Goal: Task Accomplishment & Management: Manage account settings

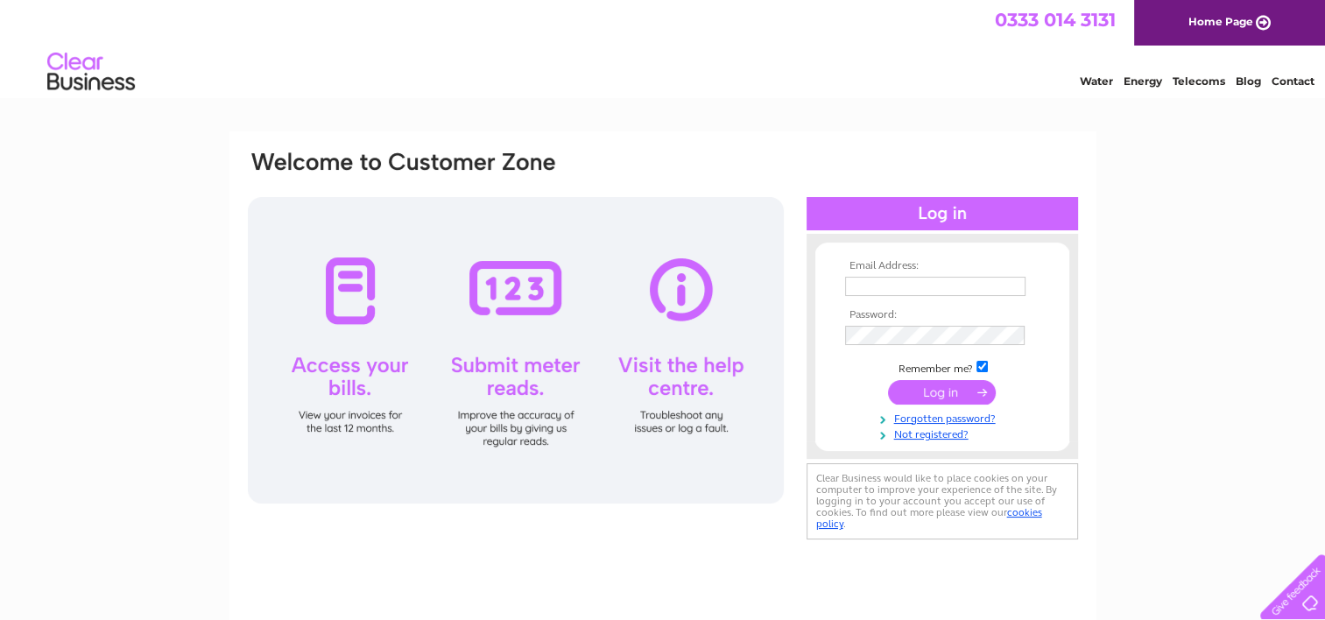
type input "klearoptical@hotmail.com"
click at [930, 404] on input "submit" at bounding box center [942, 392] width 108 height 25
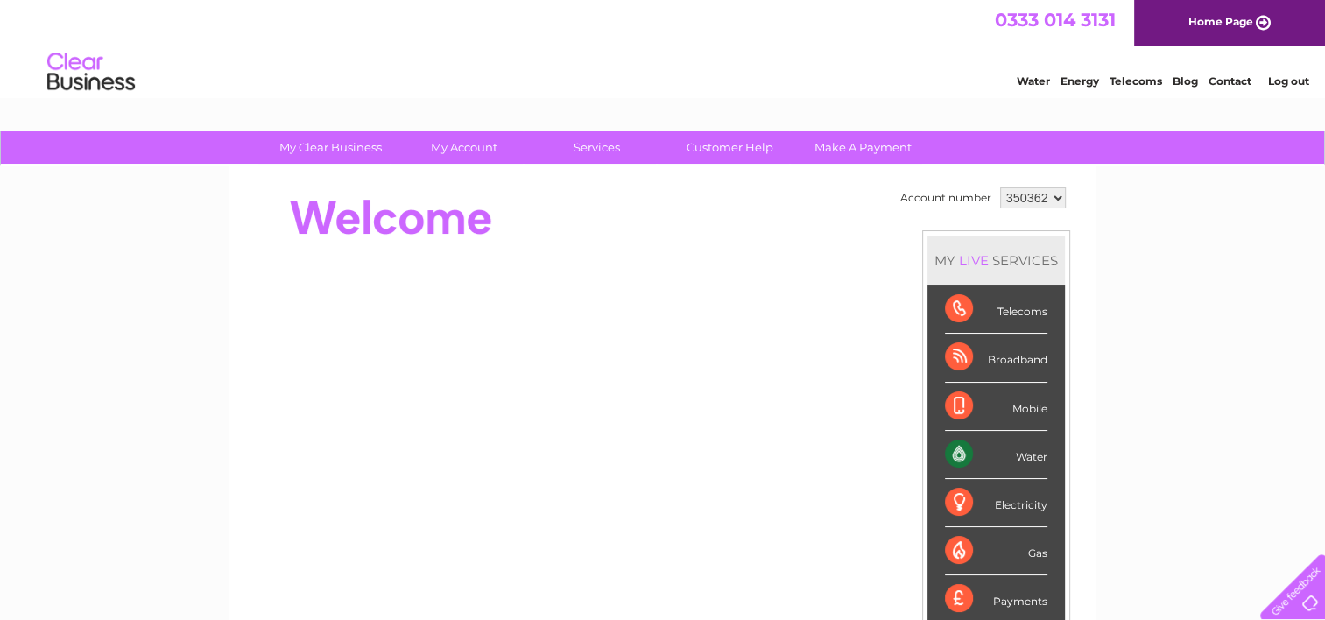
click at [1030, 23] on span "0333 014 3131" at bounding box center [1054, 20] width 121 height 22
click at [76, 179] on div "My Clear Business Login Details My Details My Preferences Link Account My Accou…" at bounding box center [662, 623] width 1325 height 984
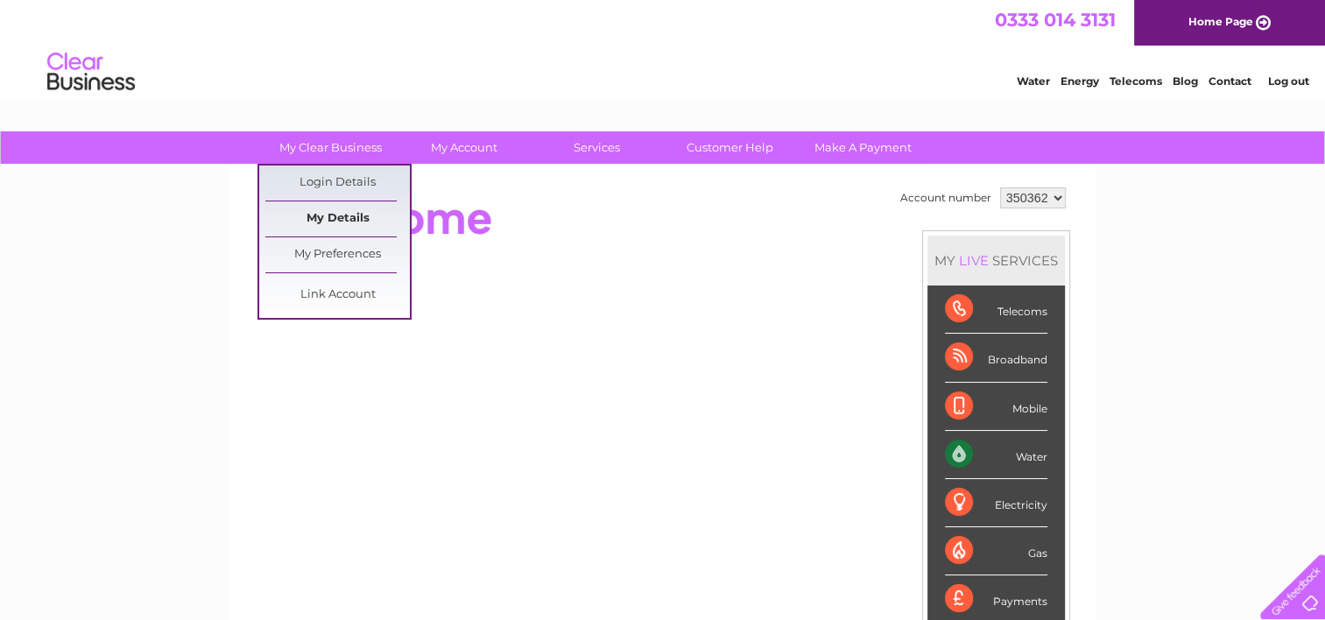
click at [363, 221] on link "My Details" at bounding box center [337, 218] width 144 height 35
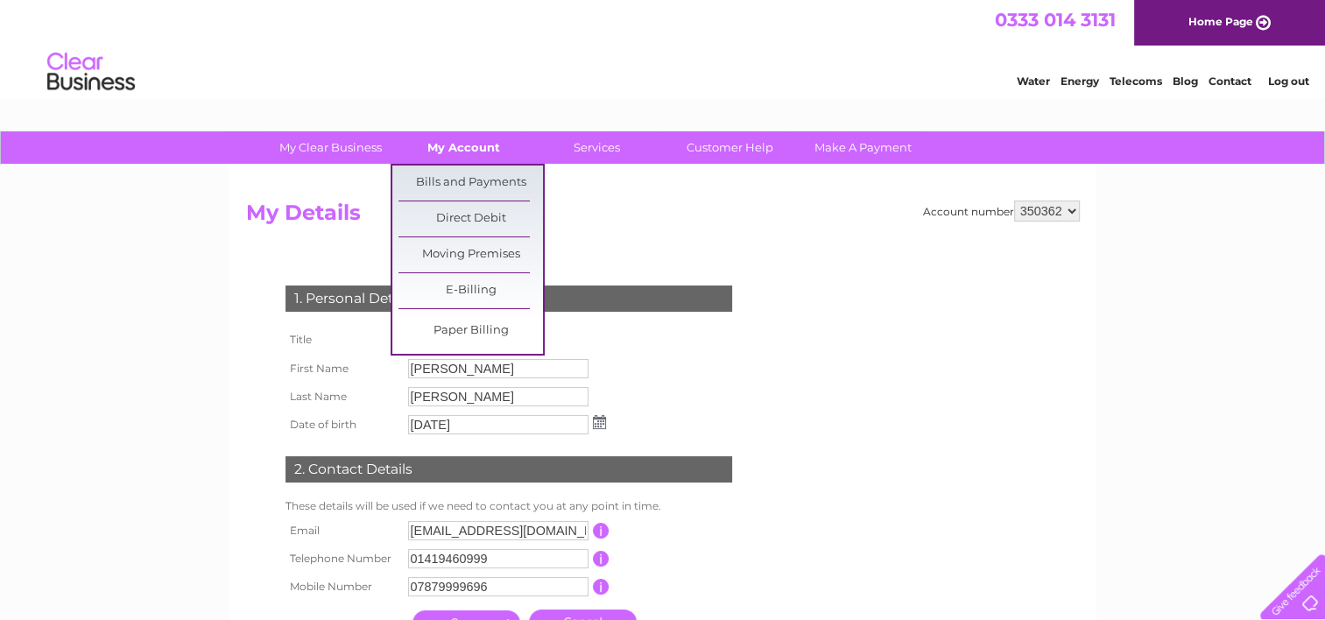
click at [464, 142] on link "My Account" at bounding box center [463, 147] width 144 height 32
click at [462, 182] on link "Bills and Payments" at bounding box center [470, 182] width 144 height 35
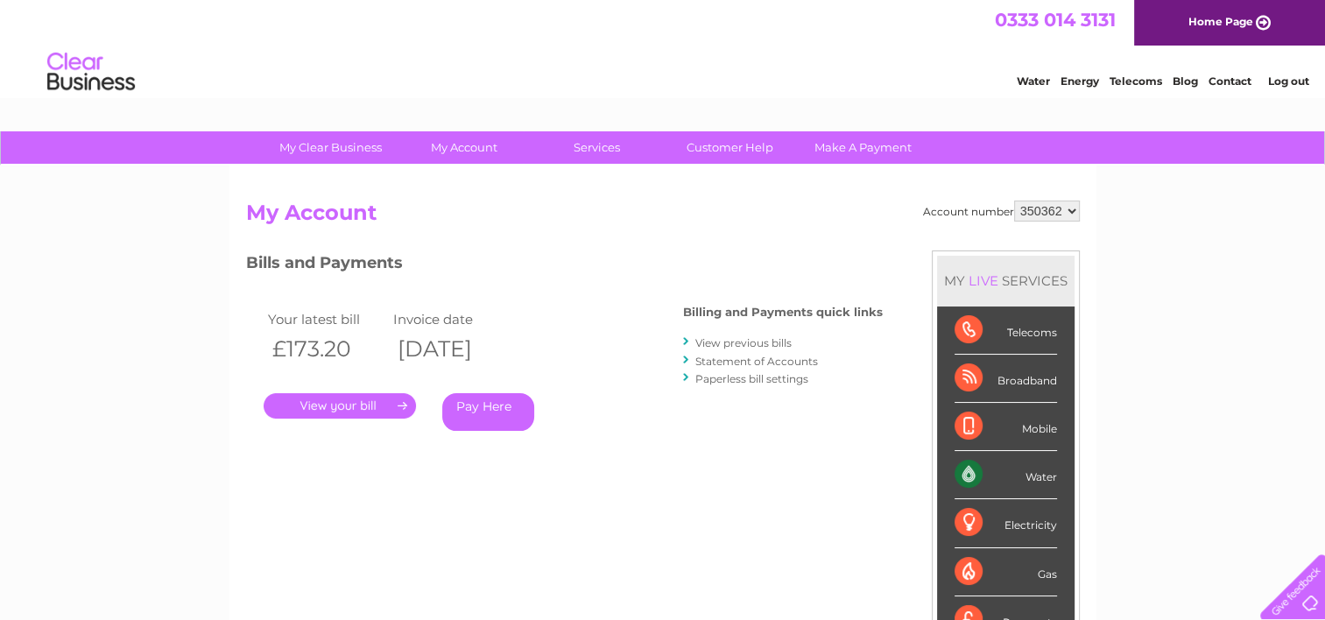
click at [344, 411] on link "." at bounding box center [340, 405] width 152 height 25
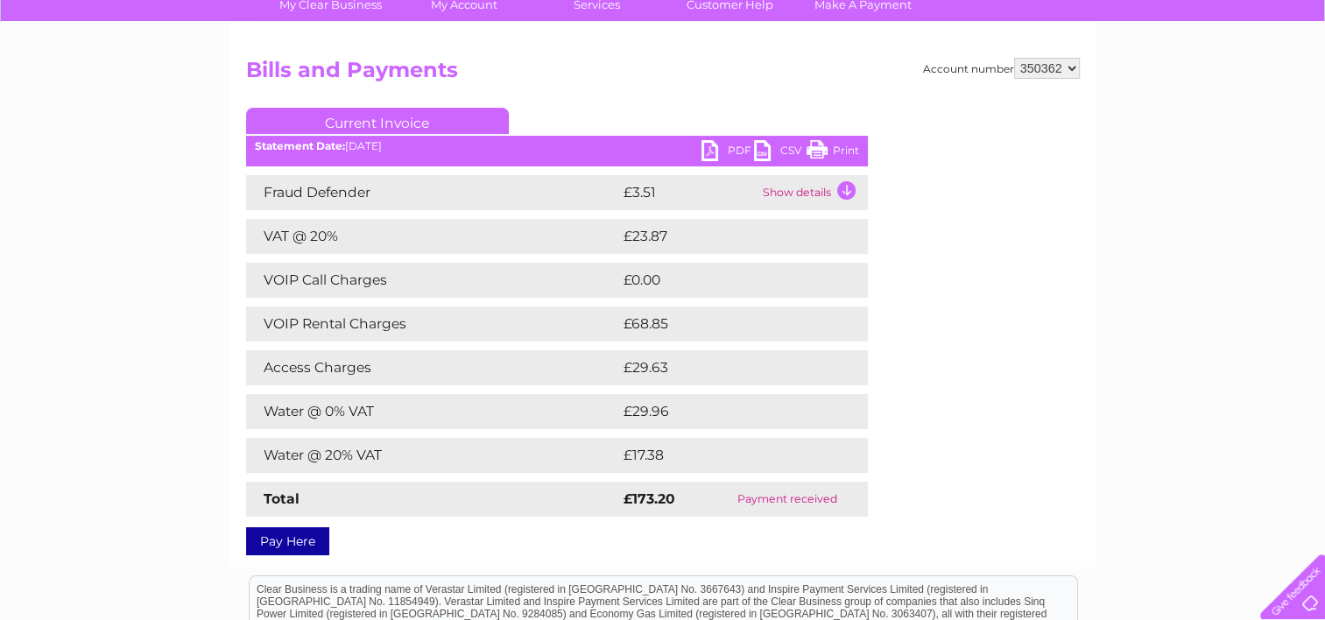
scroll to position [144, 0]
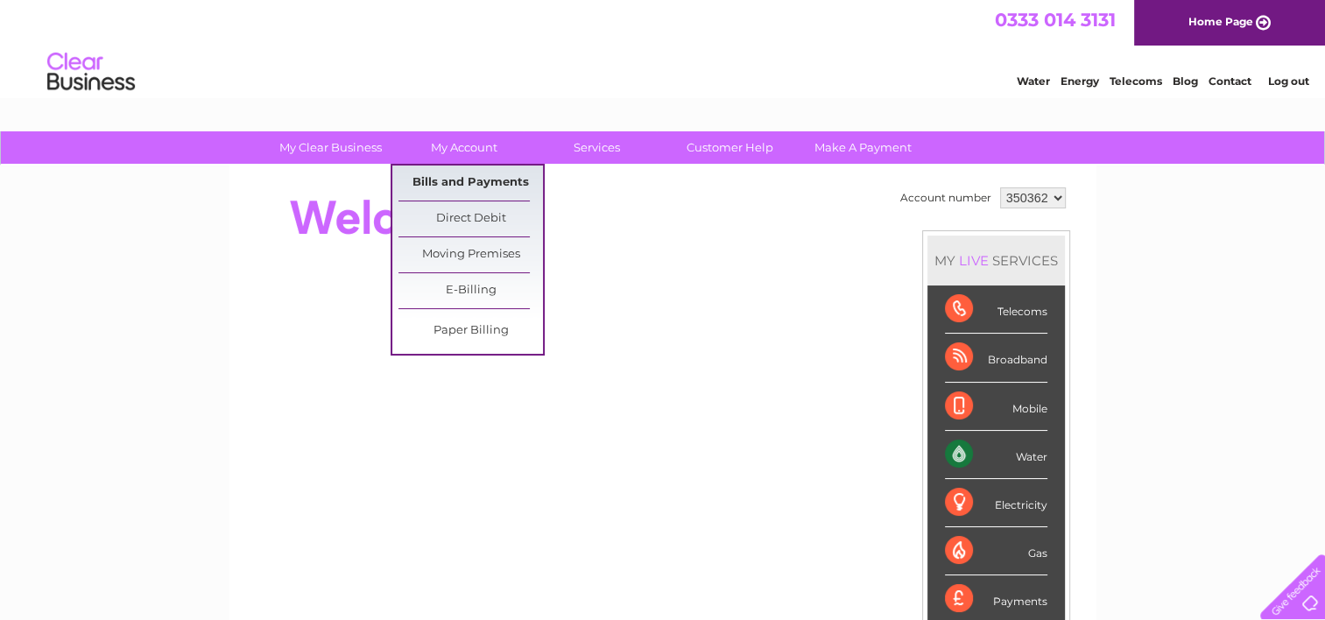
click at [457, 178] on link "Bills and Payments" at bounding box center [470, 182] width 144 height 35
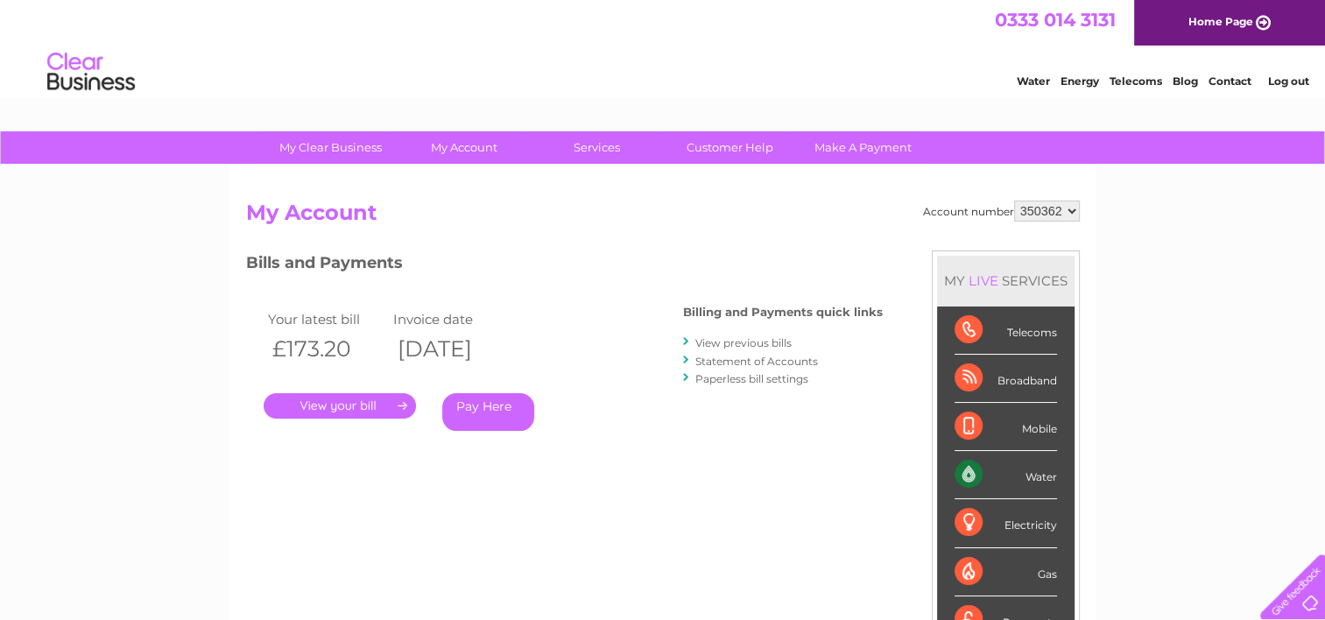
click at [333, 405] on link "." at bounding box center [340, 405] width 152 height 25
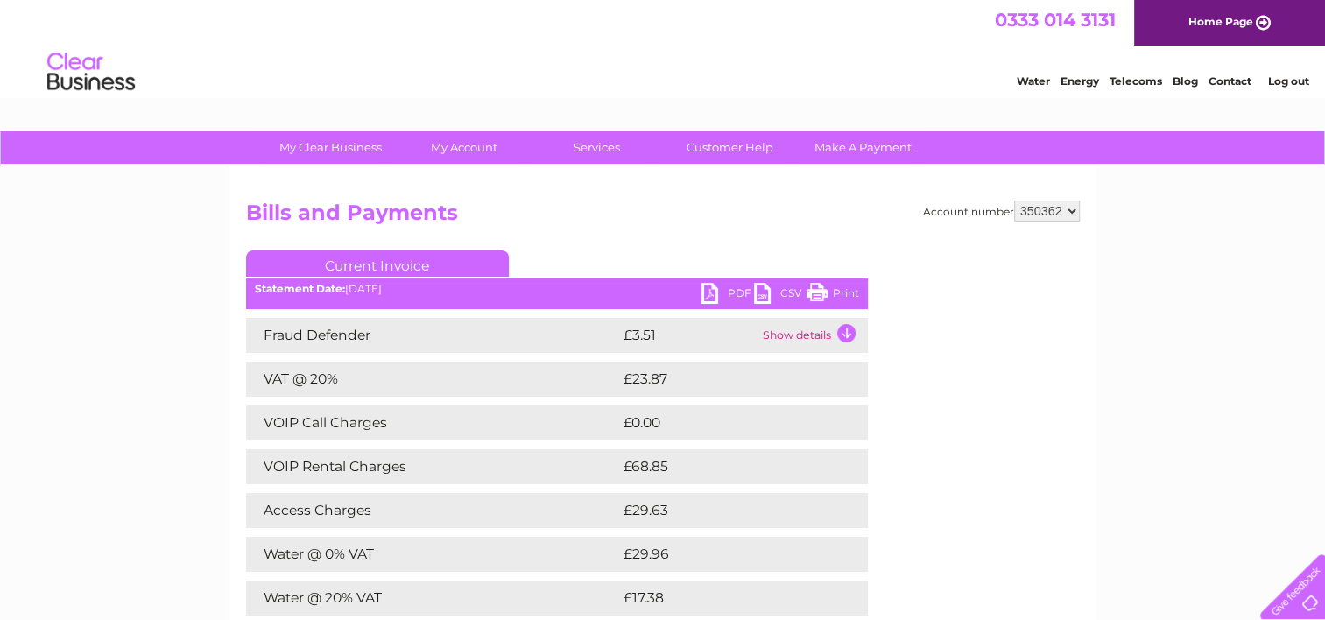
click at [718, 292] on link "PDF" at bounding box center [727, 295] width 53 height 25
click at [700, 150] on link "Customer Help" at bounding box center [729, 147] width 144 height 32
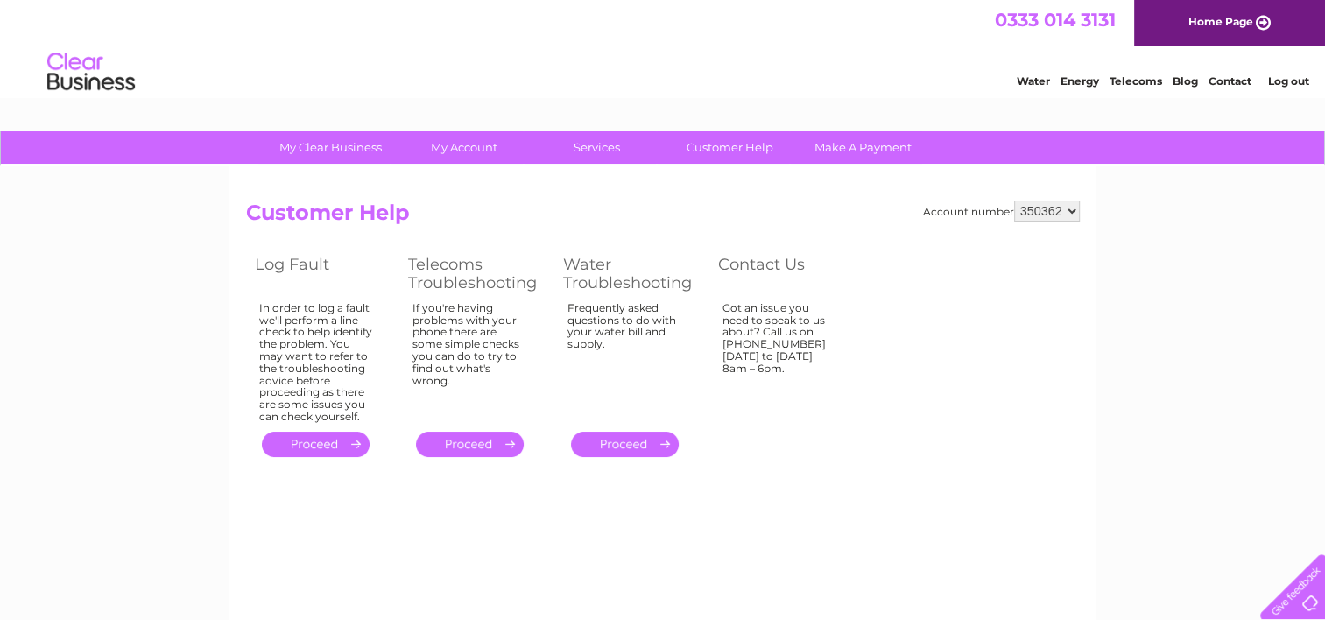
click at [1230, 84] on link "Contact" at bounding box center [1229, 80] width 43 height 13
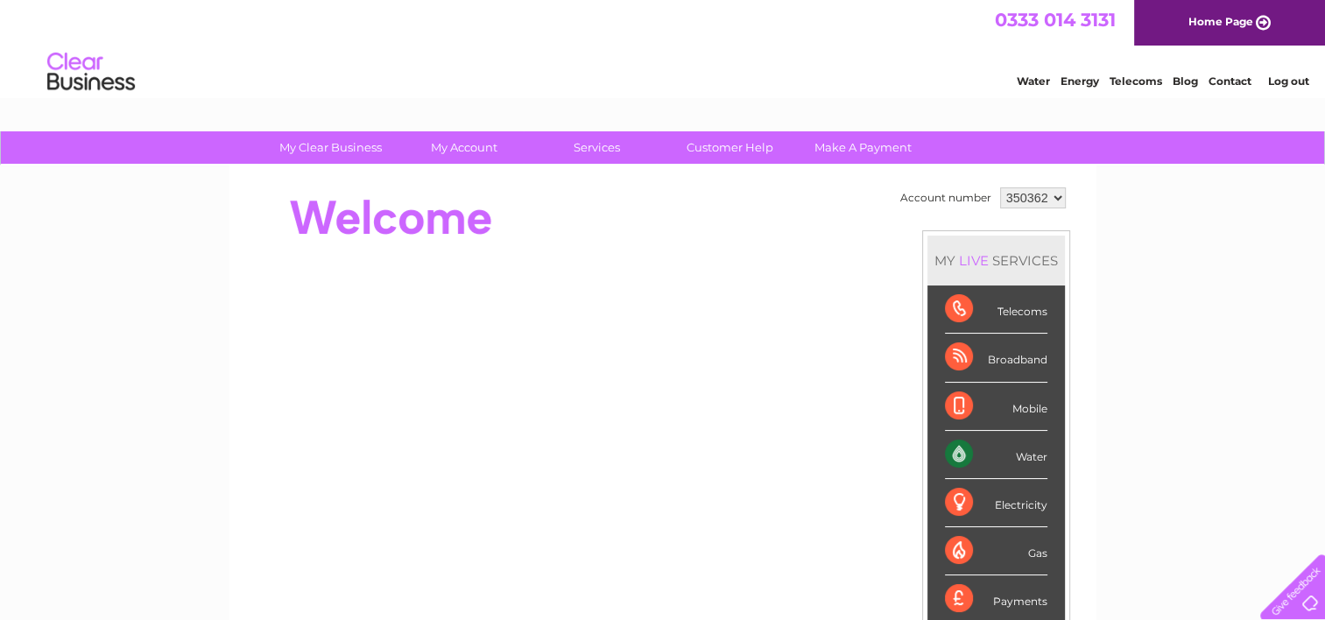
scroll to position [291, 0]
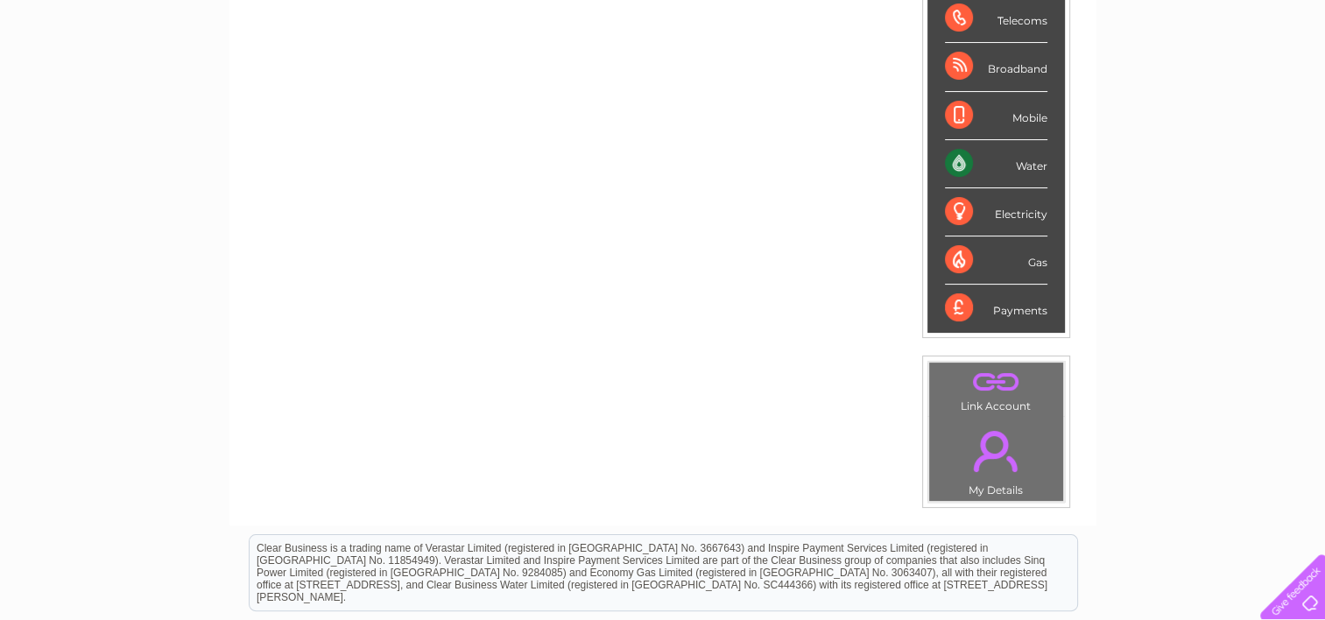
click at [1030, 490] on td ". My Details" at bounding box center [996, 459] width 136 height 86
click at [976, 453] on link "." at bounding box center [995, 450] width 125 height 61
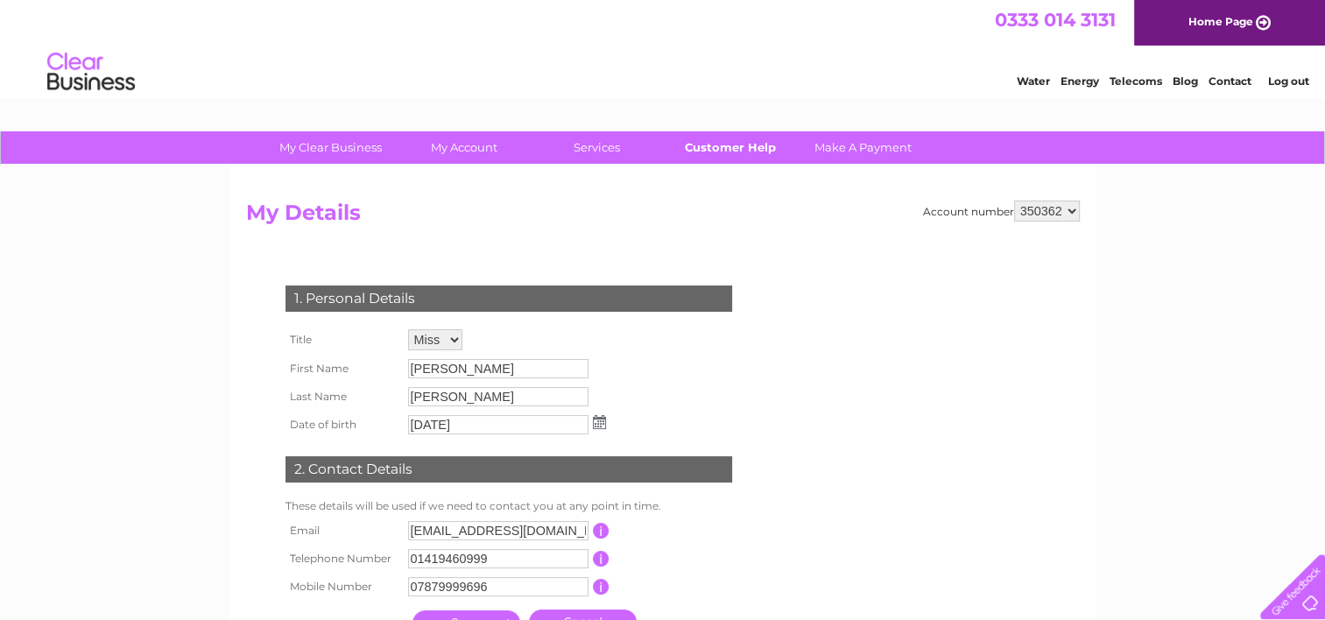
click at [718, 144] on link "Customer Help" at bounding box center [729, 147] width 144 height 32
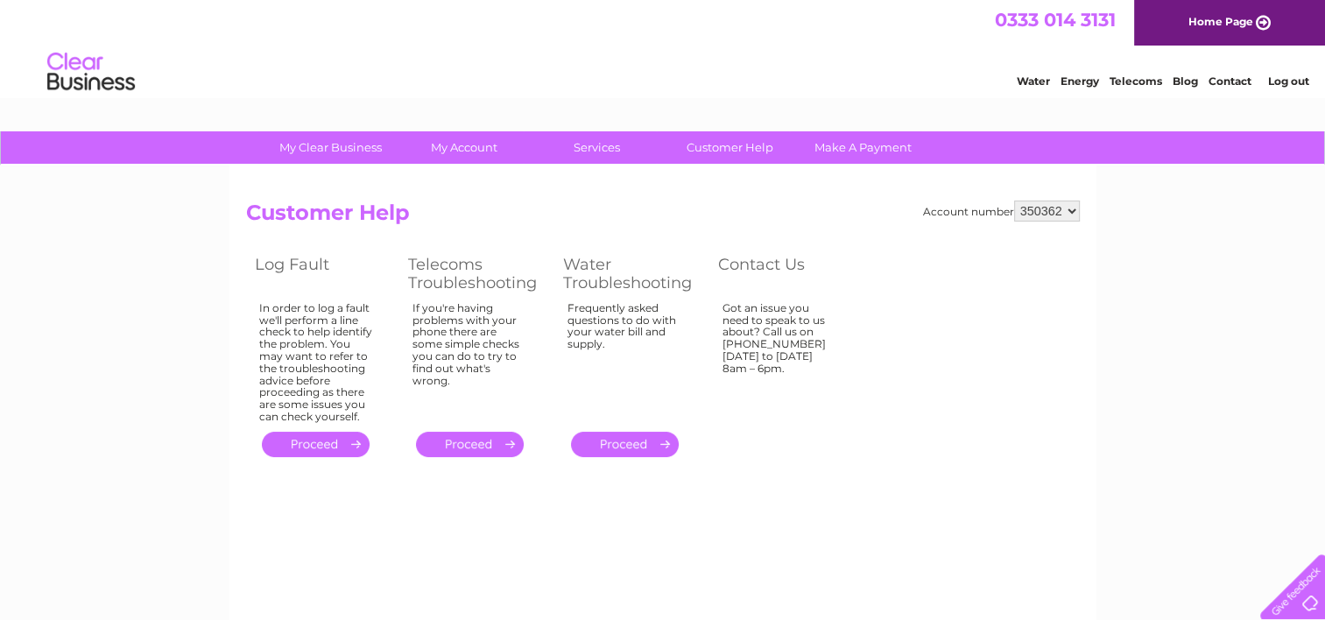
click at [473, 443] on link "." at bounding box center [470, 444] width 108 height 25
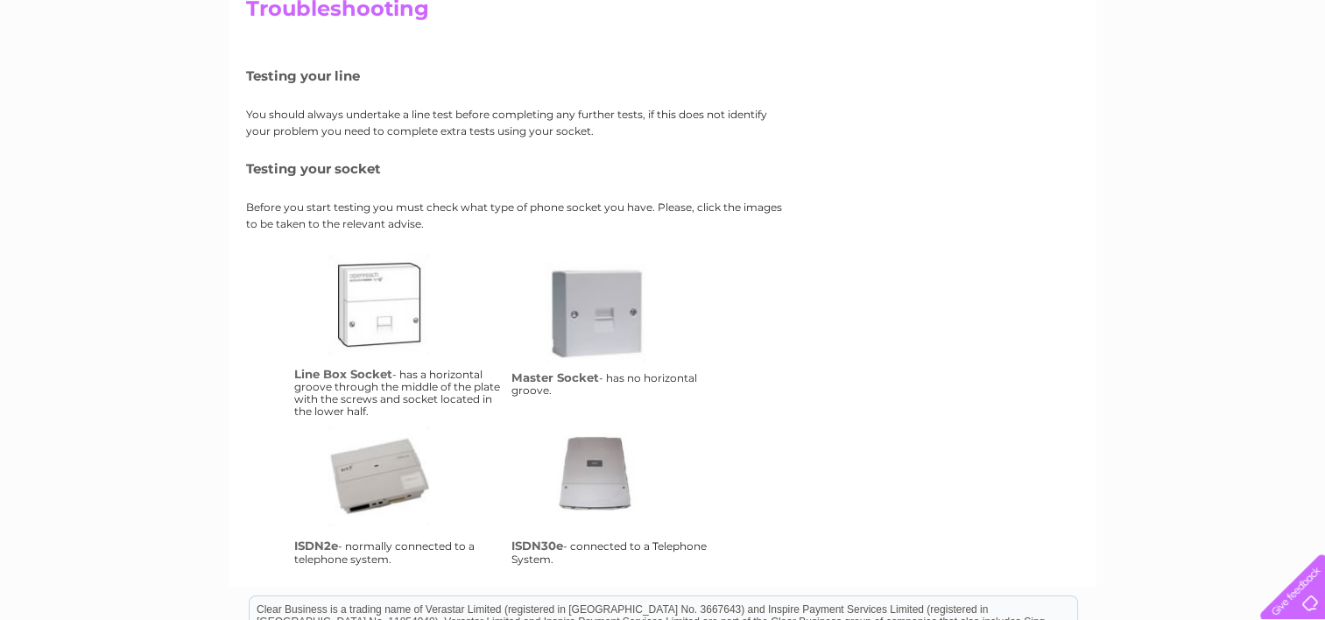
scroll to position [72, 0]
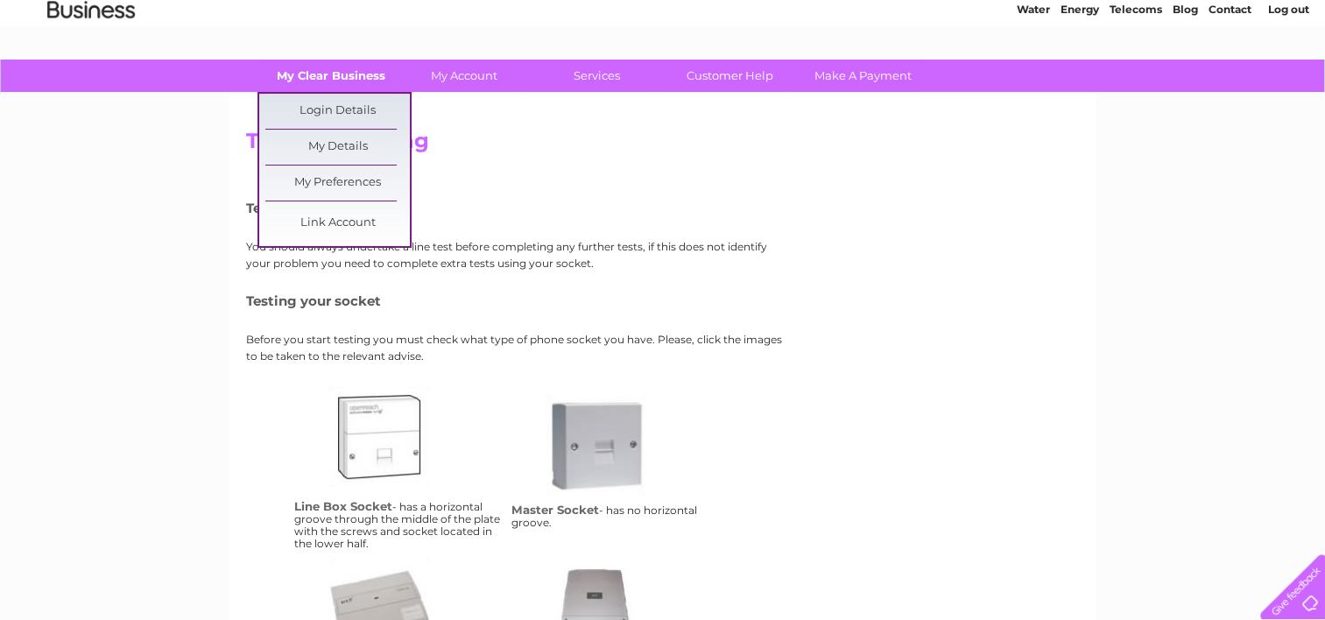
click at [334, 88] on link "My Clear Business" at bounding box center [330, 76] width 144 height 32
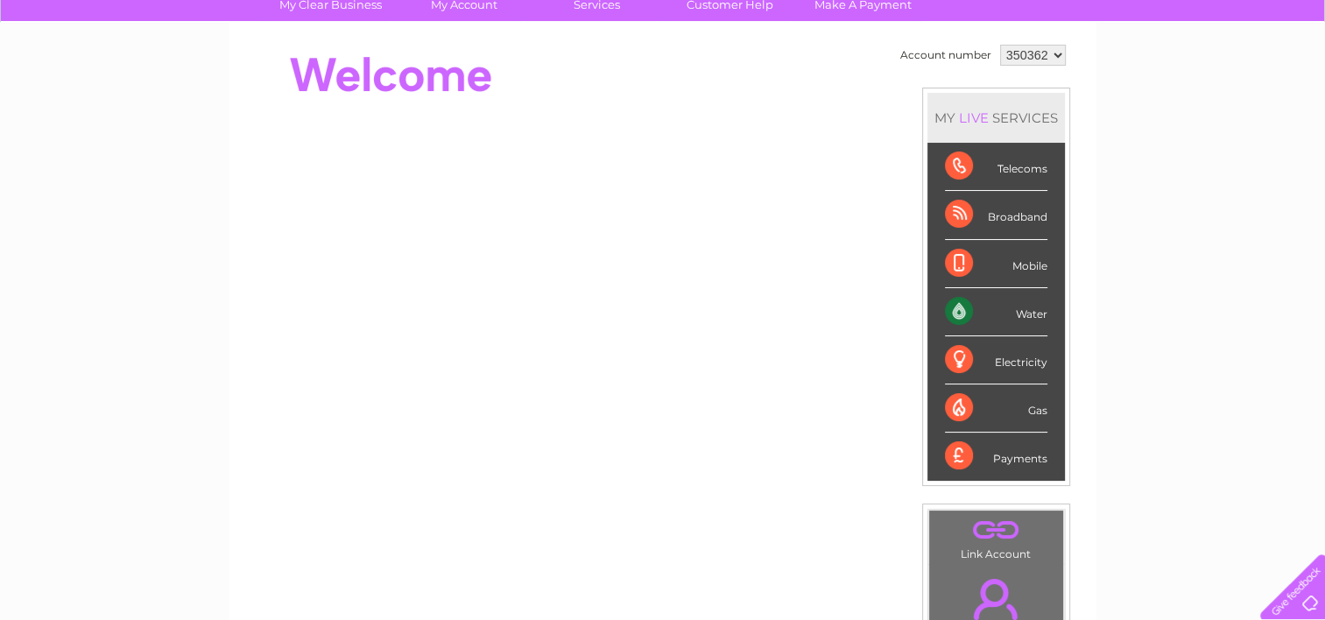
scroll to position [148, 0]
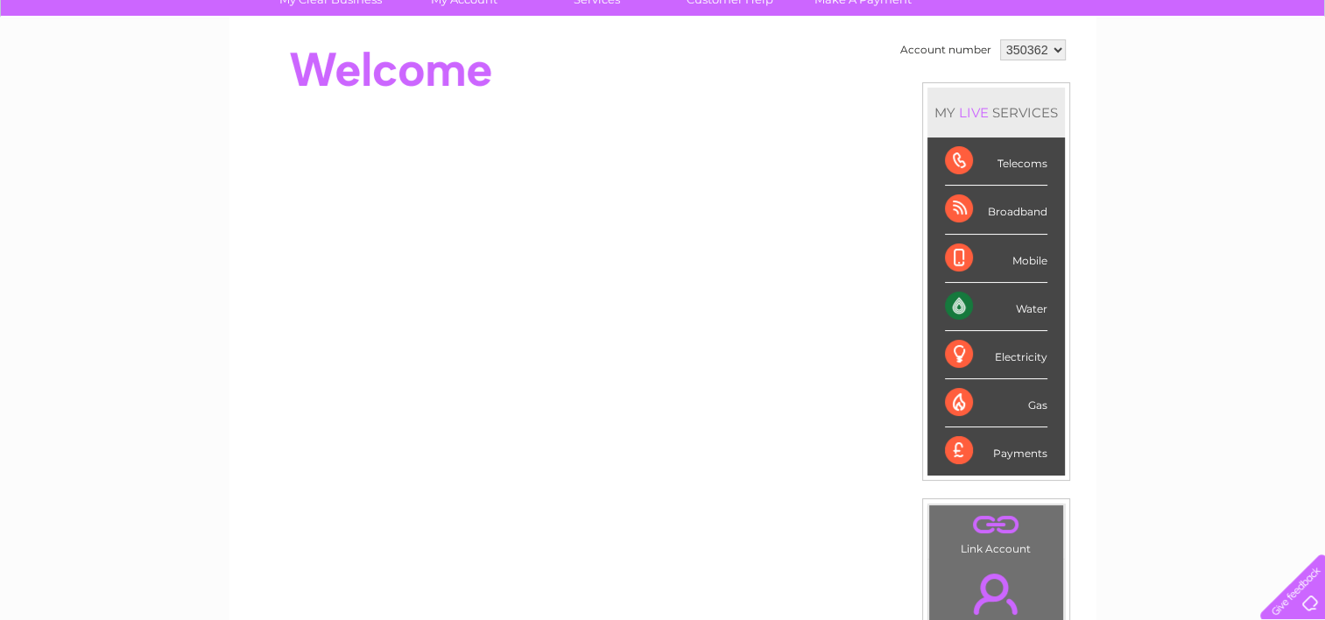
click at [1002, 214] on div "Broadband" at bounding box center [996, 210] width 102 height 48
click at [952, 208] on div "Broadband" at bounding box center [996, 210] width 102 height 48
click at [994, 207] on div "Broadband" at bounding box center [996, 210] width 102 height 48
click at [963, 212] on div "Broadband" at bounding box center [996, 210] width 102 height 48
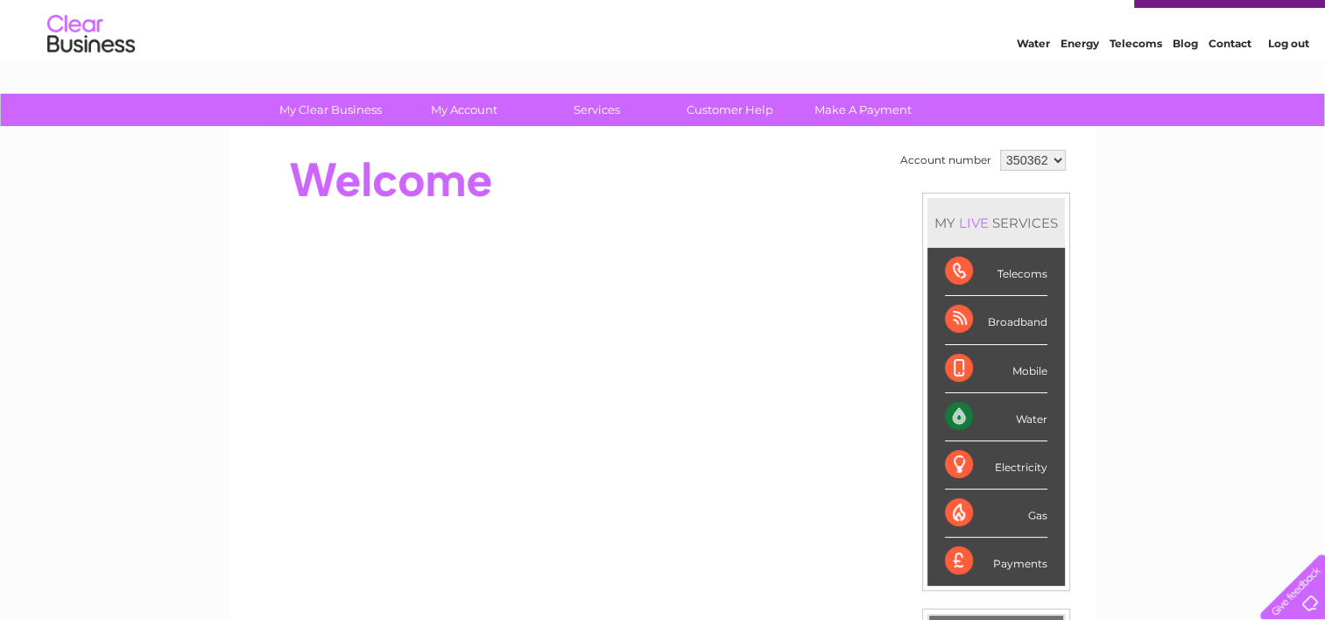
scroll to position [0, 0]
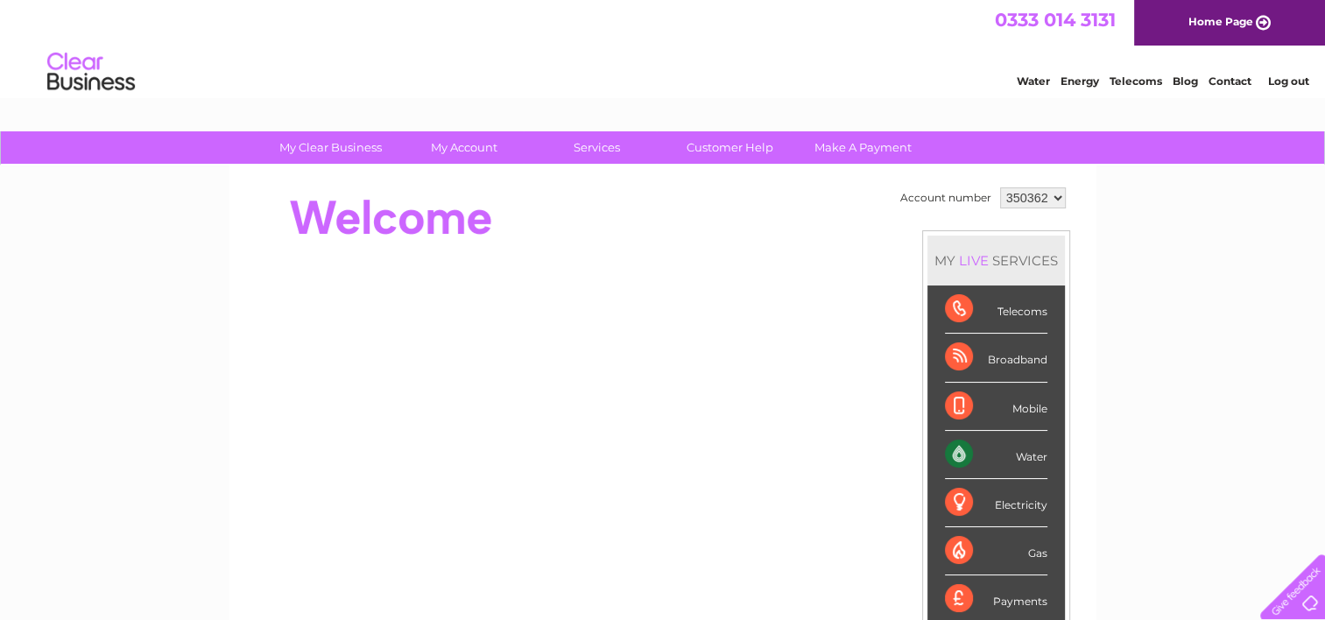
click at [1173, 76] on link "Blog" at bounding box center [1184, 80] width 25 height 13
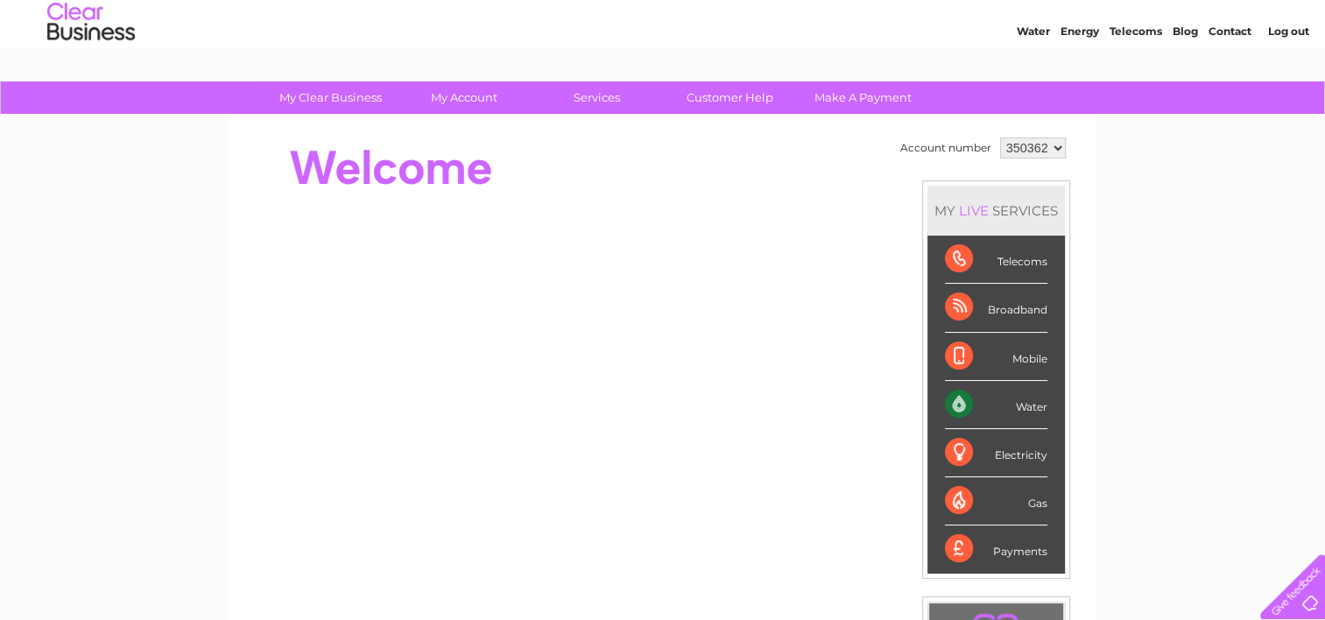
scroll to position [47, 0]
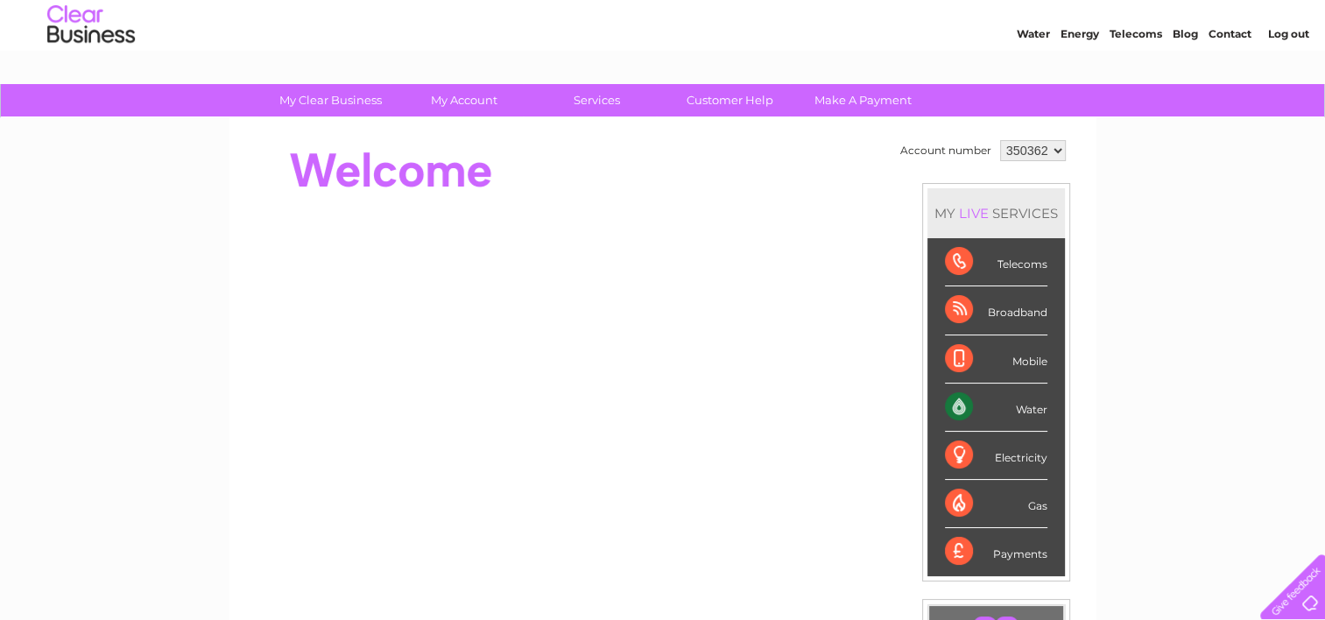
click at [1213, 34] on link "Contact" at bounding box center [1229, 33] width 43 height 13
